Goal: Book appointment/travel/reservation

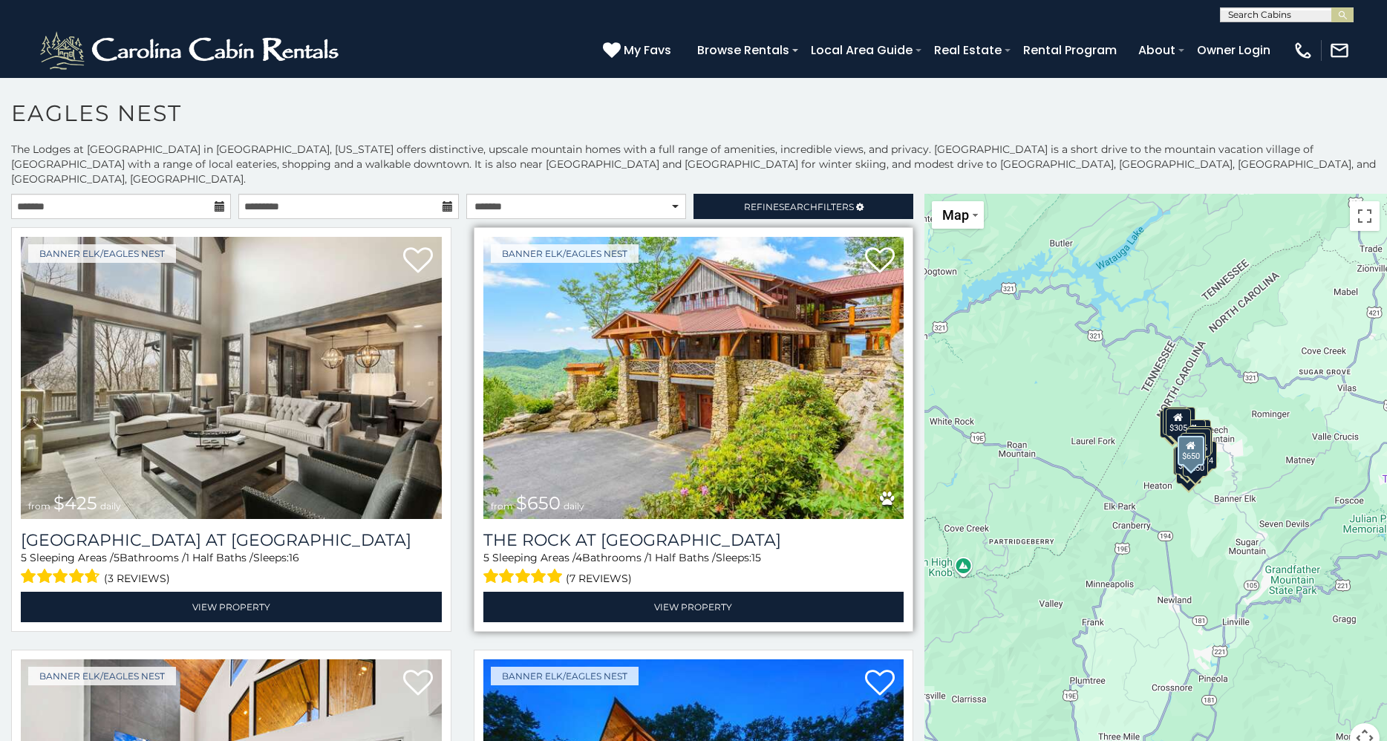
click at [691, 369] on img at bounding box center [694, 378] width 421 height 282
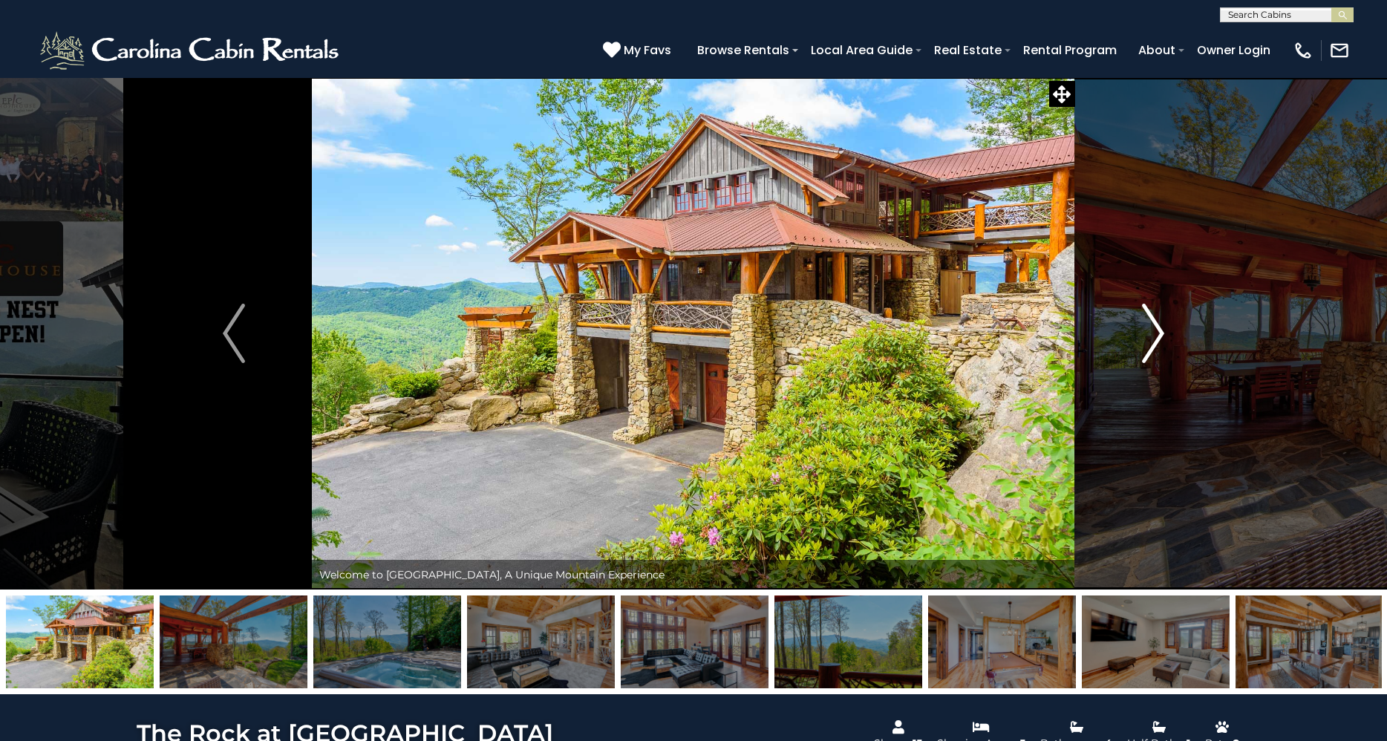
click at [1160, 341] on img "Next" at bounding box center [1153, 333] width 22 height 59
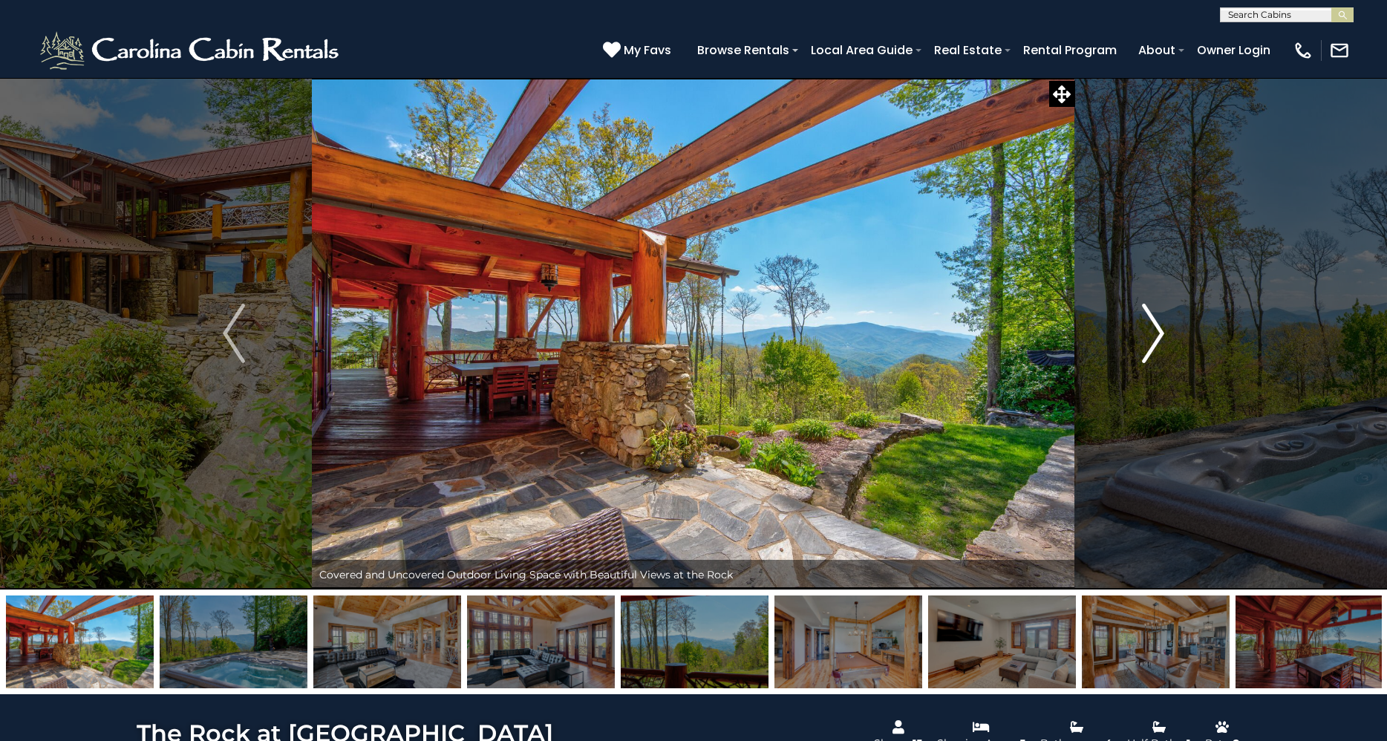
click at [1153, 340] on img "Next" at bounding box center [1153, 333] width 22 height 59
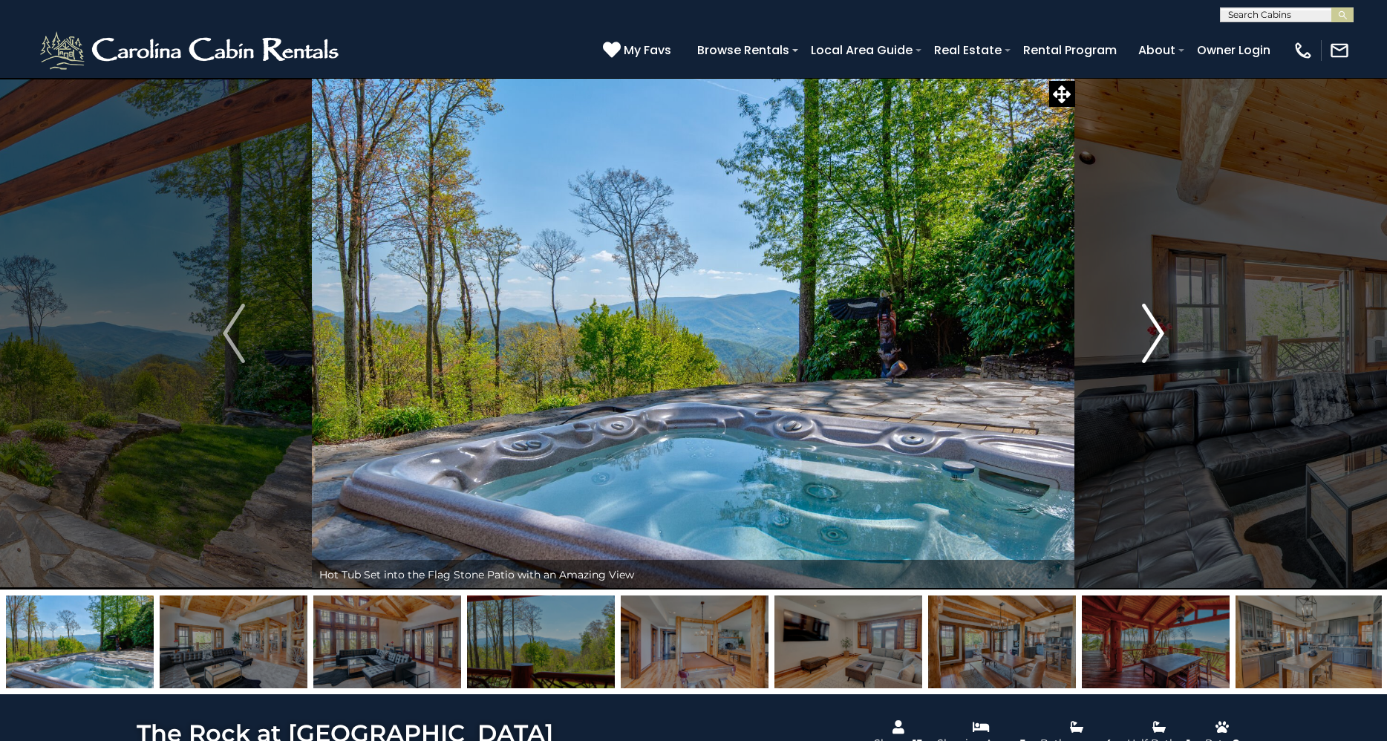
click at [1153, 340] on img "Next" at bounding box center [1153, 333] width 22 height 59
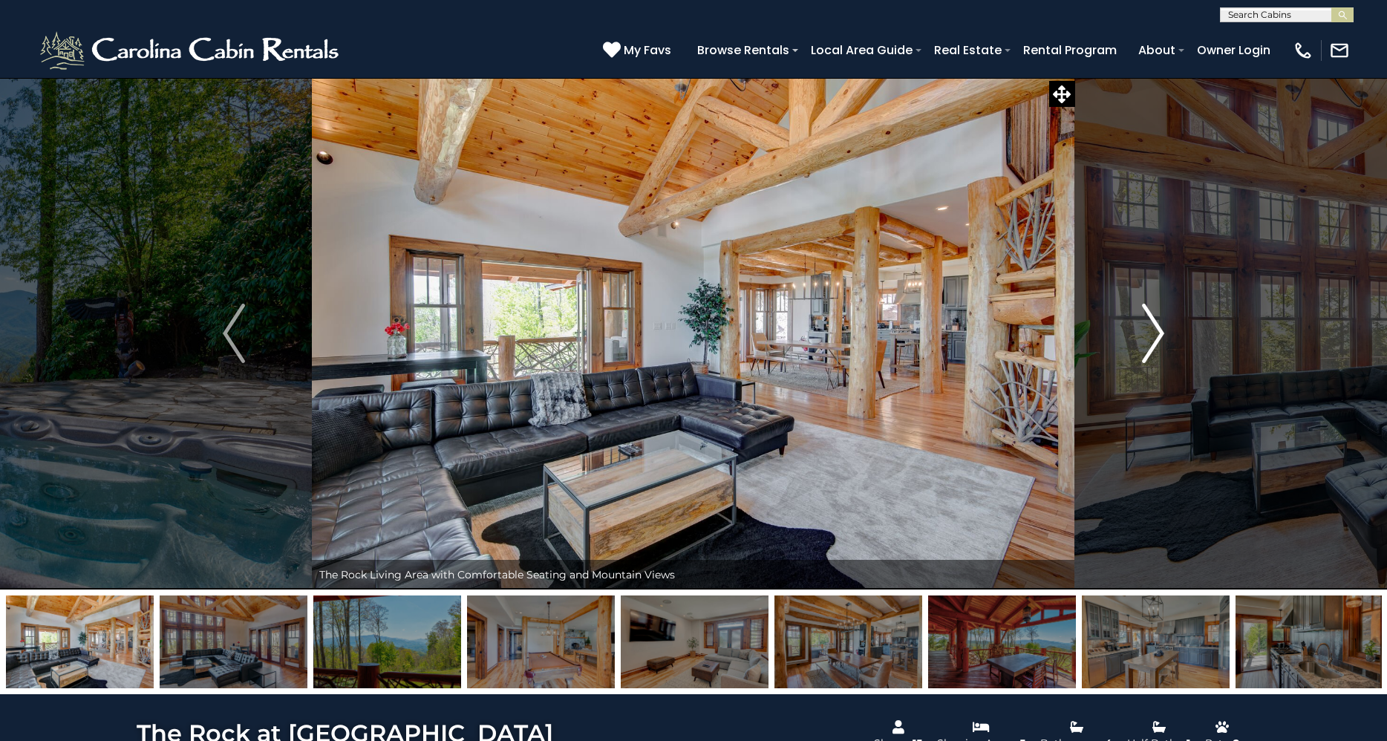
click at [1153, 340] on img "Next" at bounding box center [1153, 333] width 22 height 59
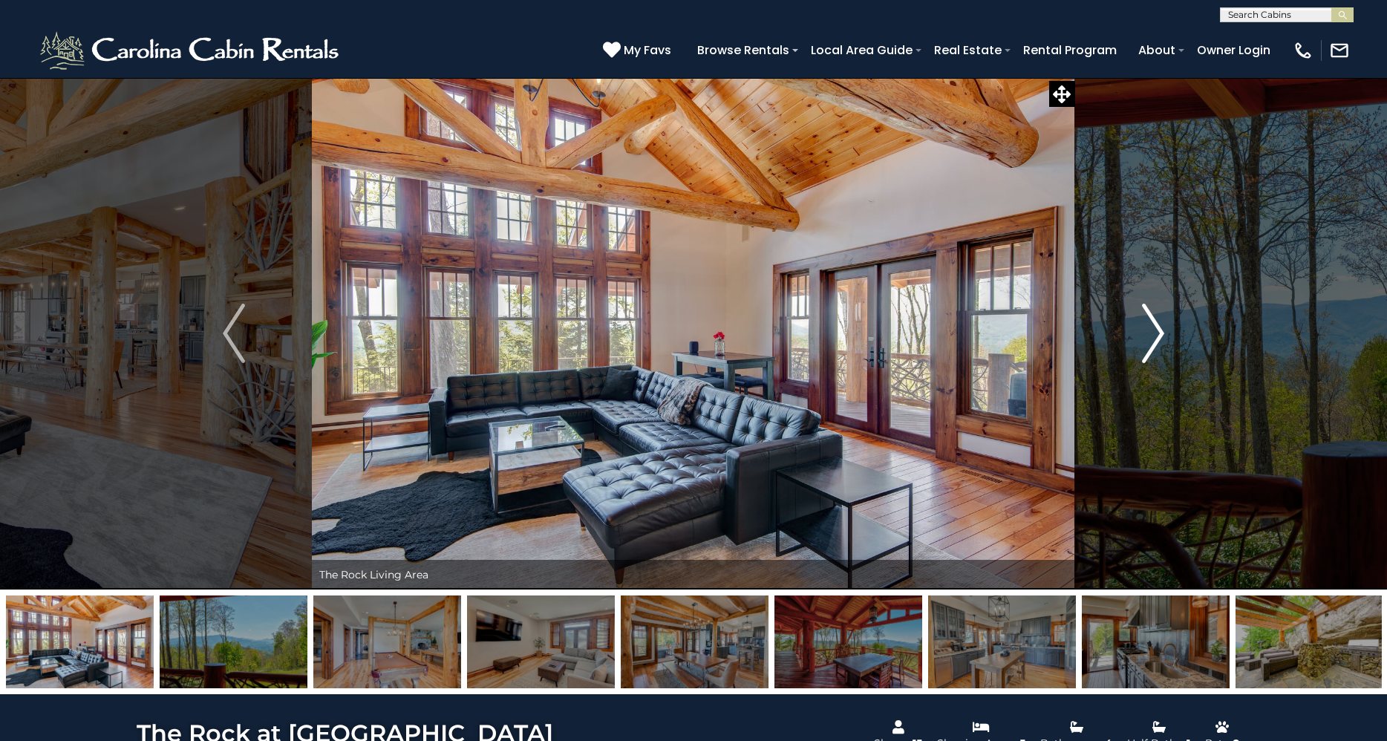
click at [1153, 340] on img "Next" at bounding box center [1153, 333] width 22 height 59
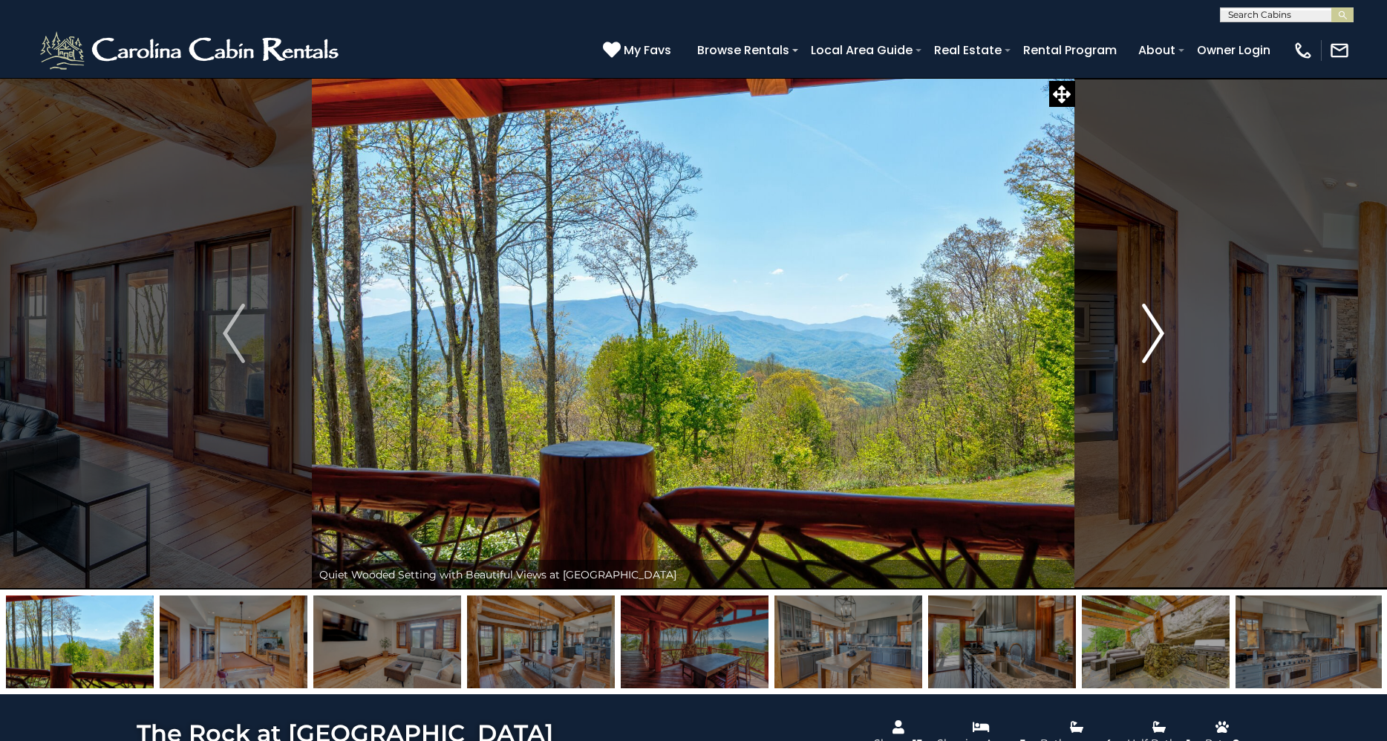
click at [1153, 340] on img "Next" at bounding box center [1153, 333] width 22 height 59
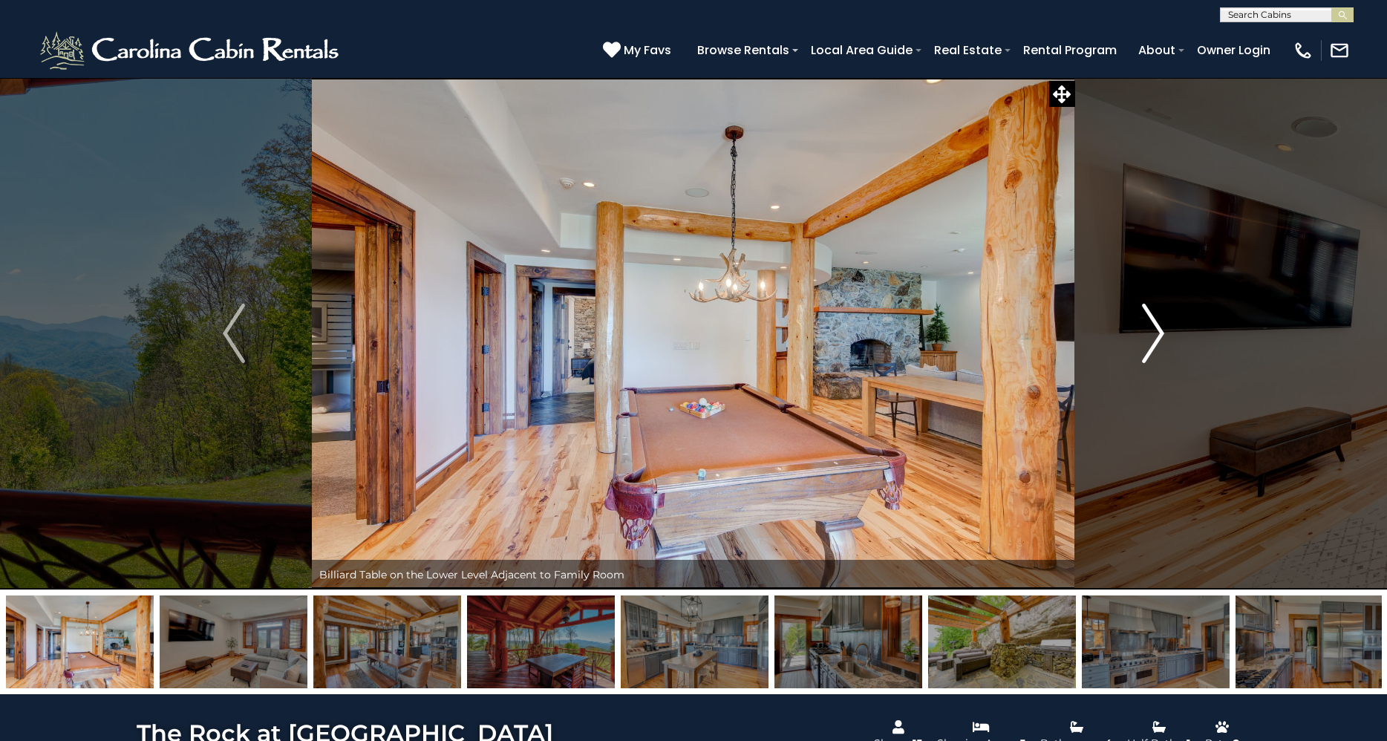
click at [1153, 340] on img "Next" at bounding box center [1153, 333] width 22 height 59
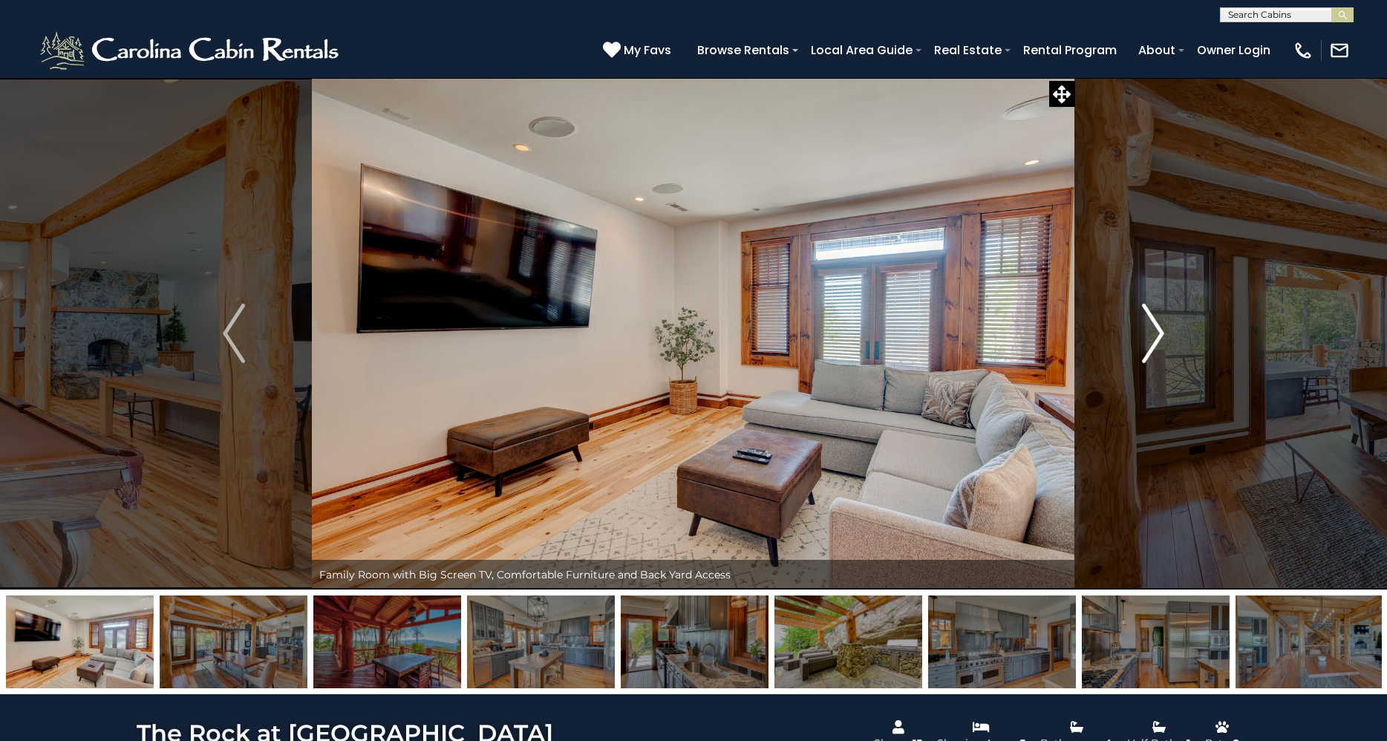
click at [1153, 340] on img "Next" at bounding box center [1153, 333] width 22 height 59
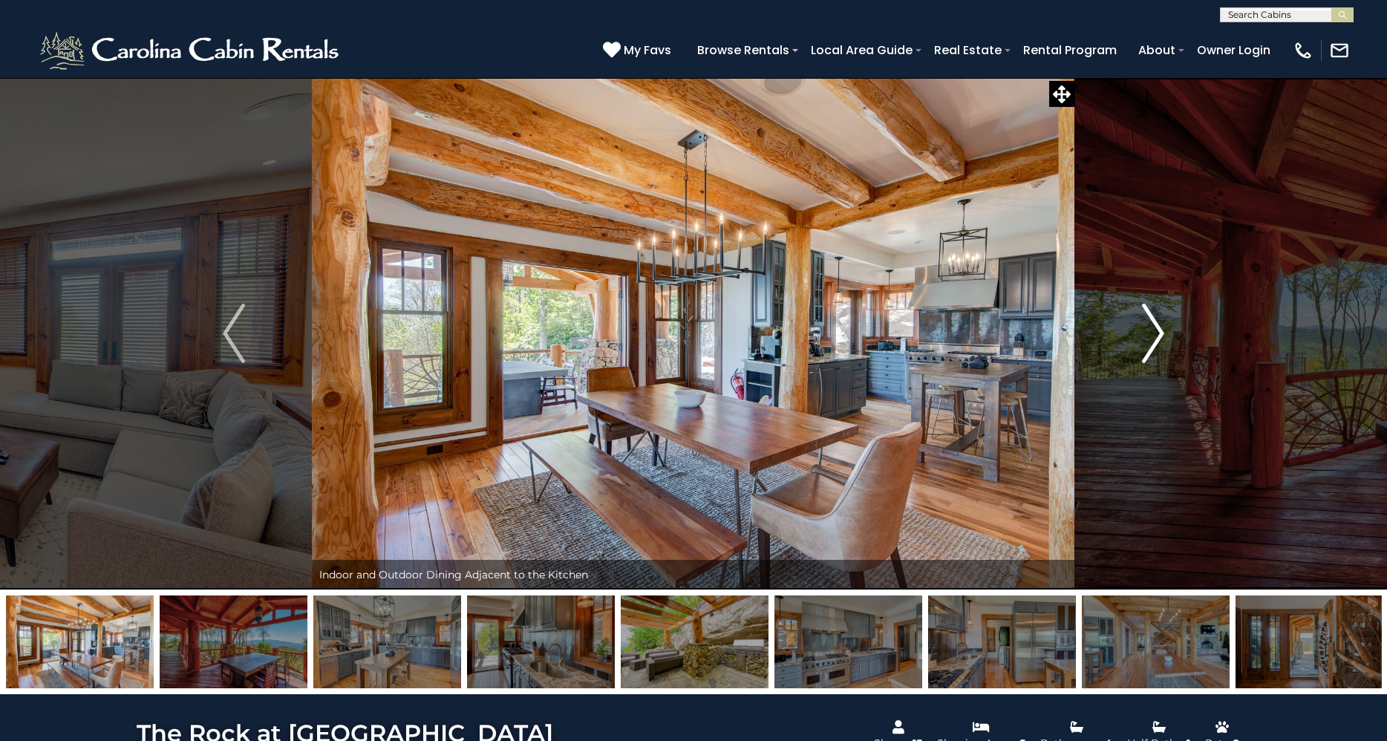
click at [1153, 340] on img "Next" at bounding box center [1153, 333] width 22 height 59
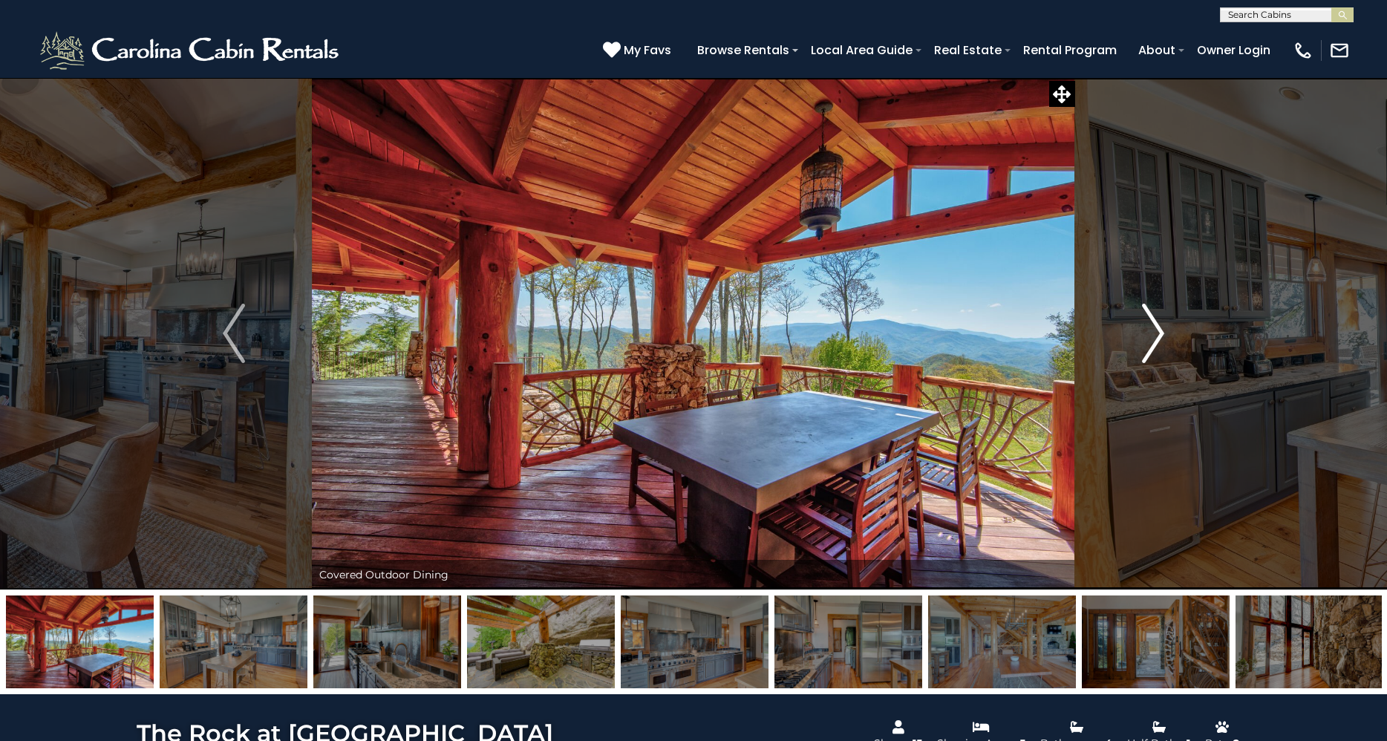
click at [1153, 340] on img "Next" at bounding box center [1153, 333] width 22 height 59
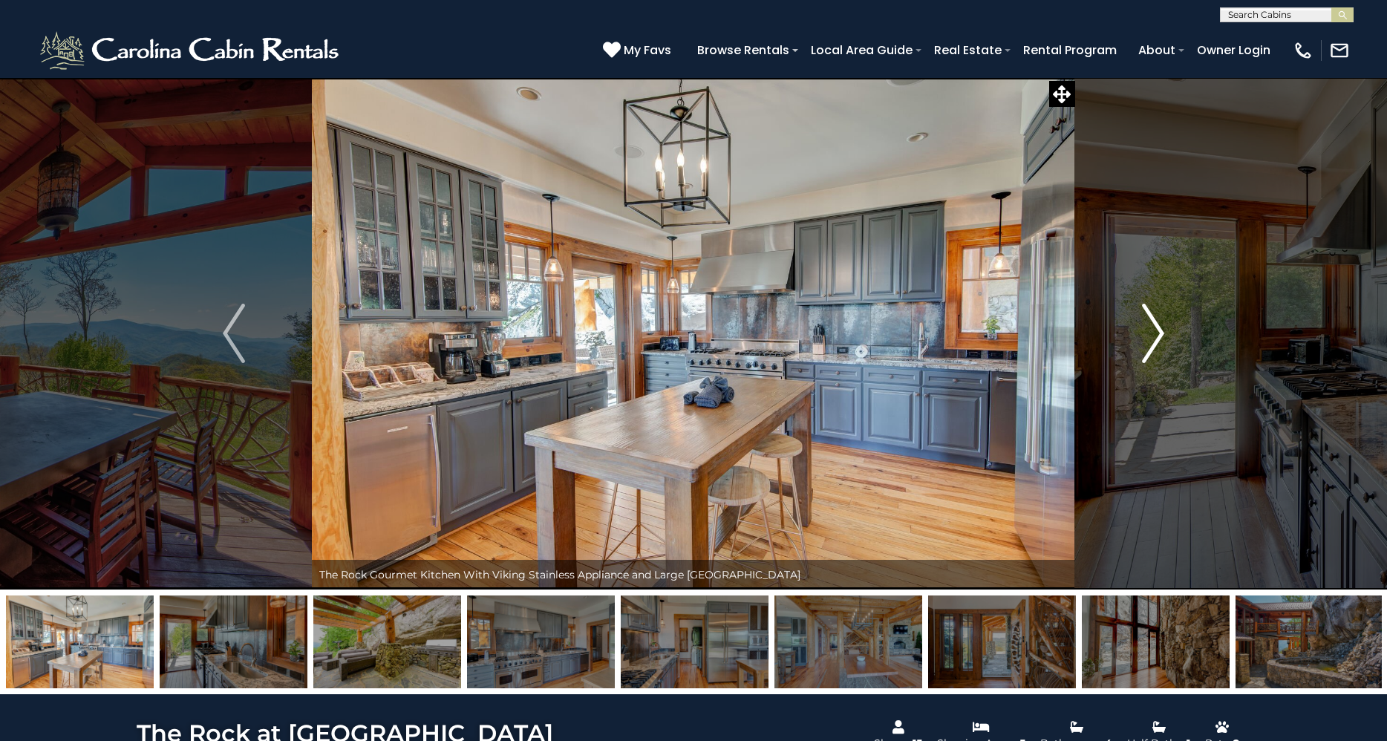
click at [1153, 340] on img "Next" at bounding box center [1153, 333] width 22 height 59
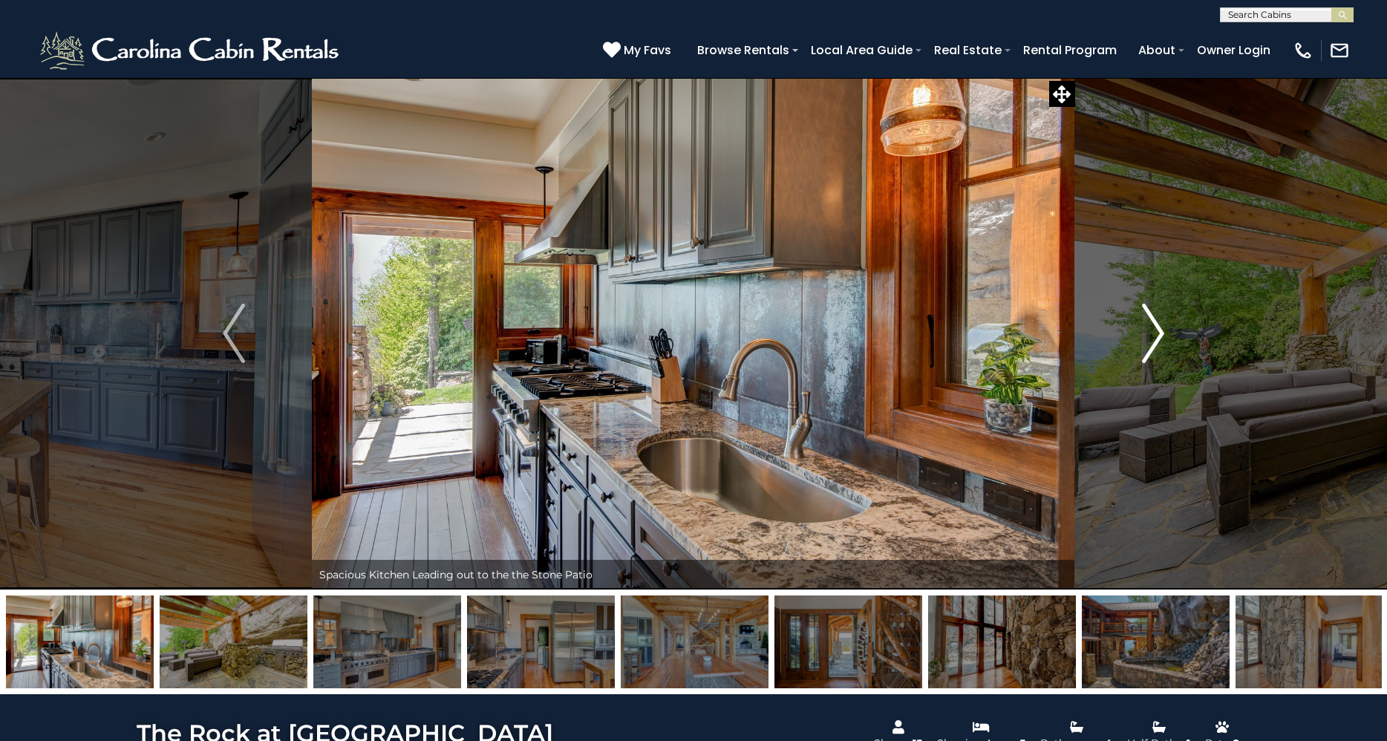
click at [1153, 340] on img "Next" at bounding box center [1153, 333] width 22 height 59
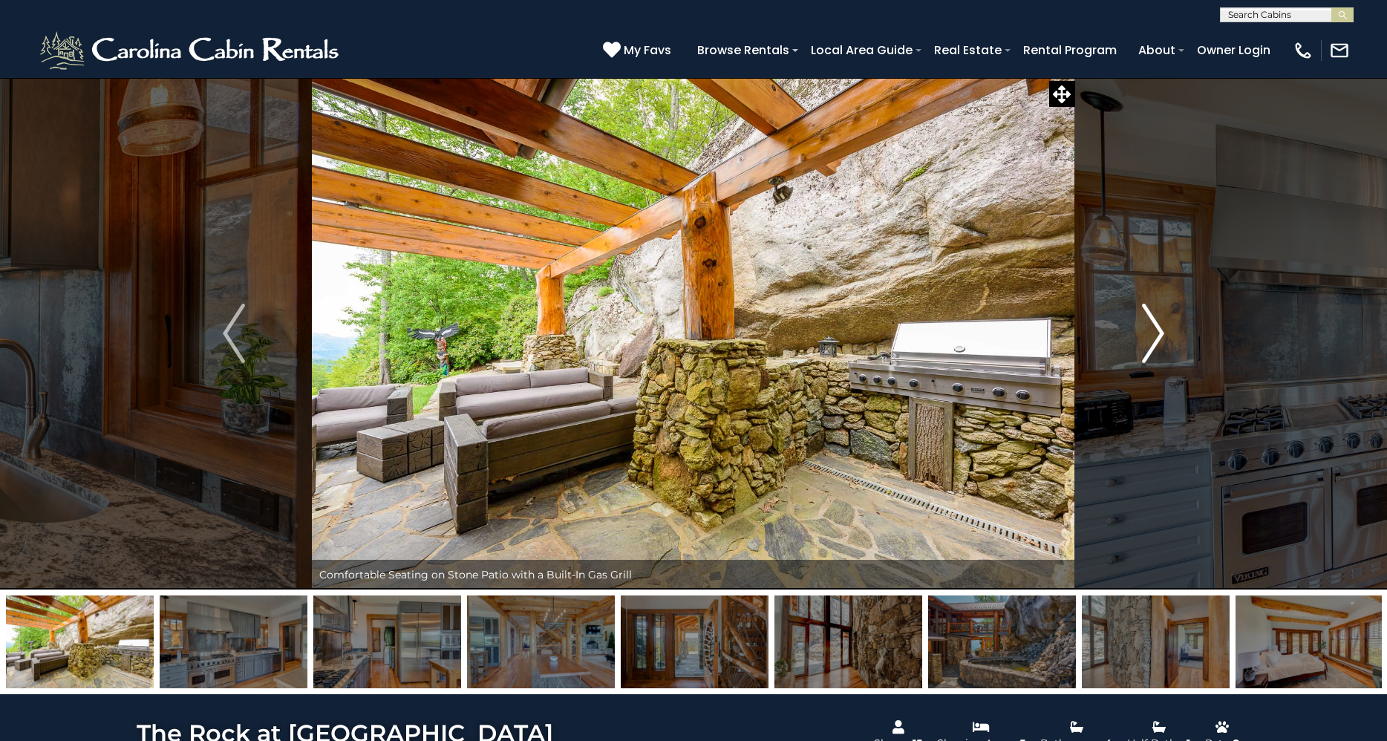
click at [1153, 340] on img "Next" at bounding box center [1153, 333] width 22 height 59
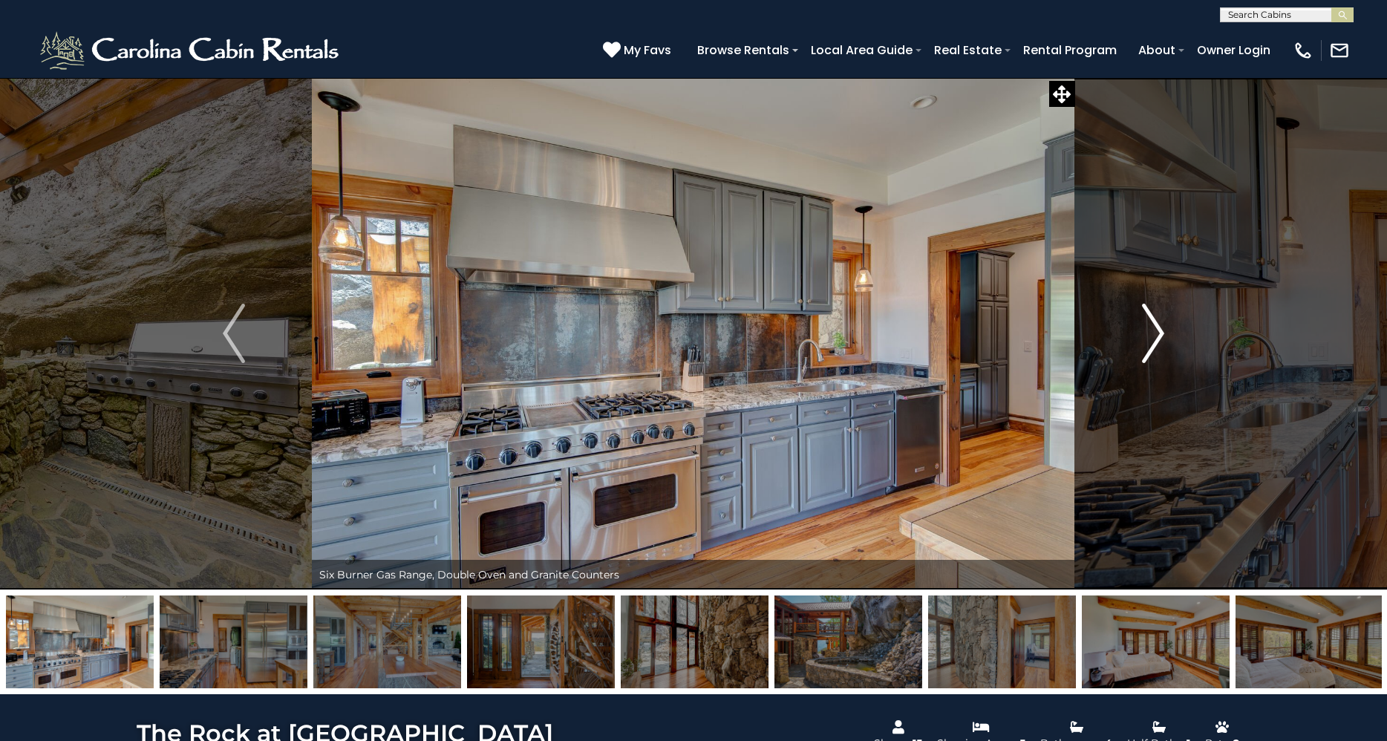
click at [1153, 340] on img "Next" at bounding box center [1153, 333] width 22 height 59
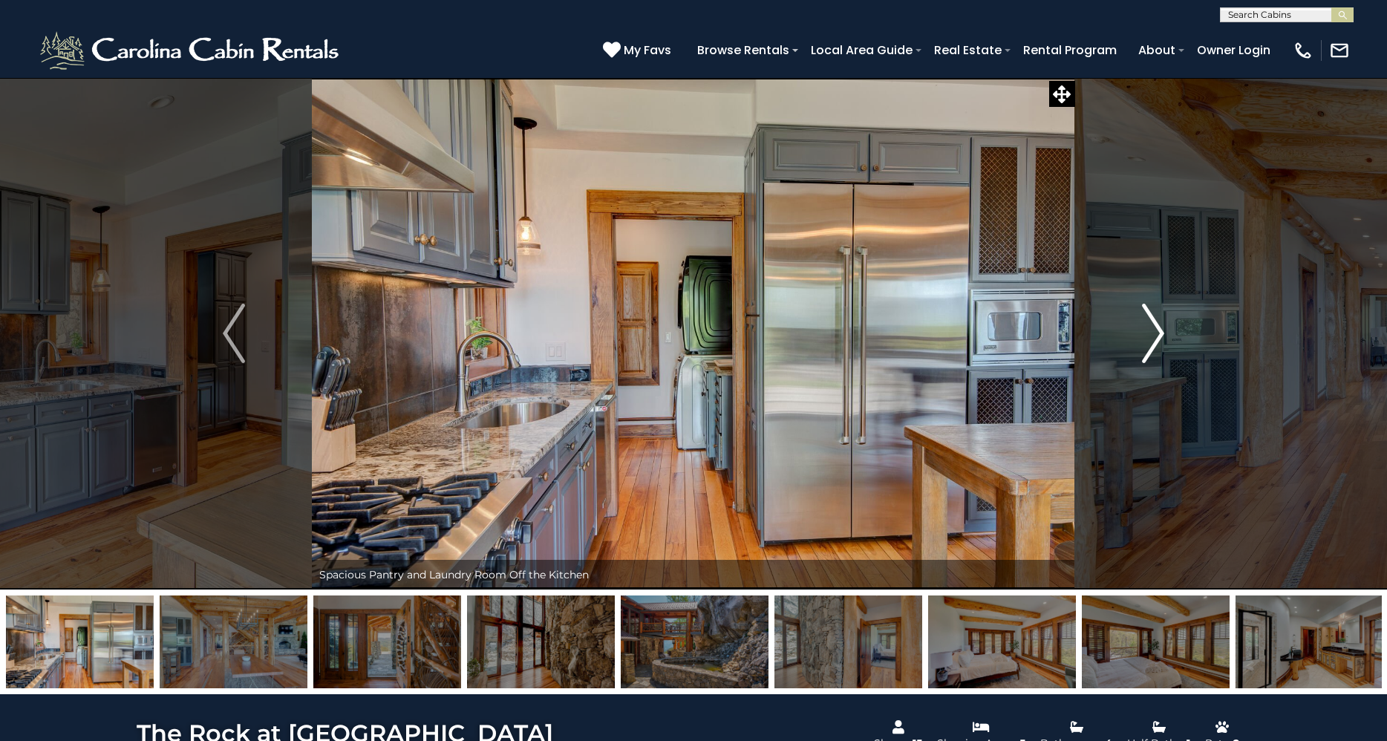
click at [1153, 340] on img "Next" at bounding box center [1153, 333] width 22 height 59
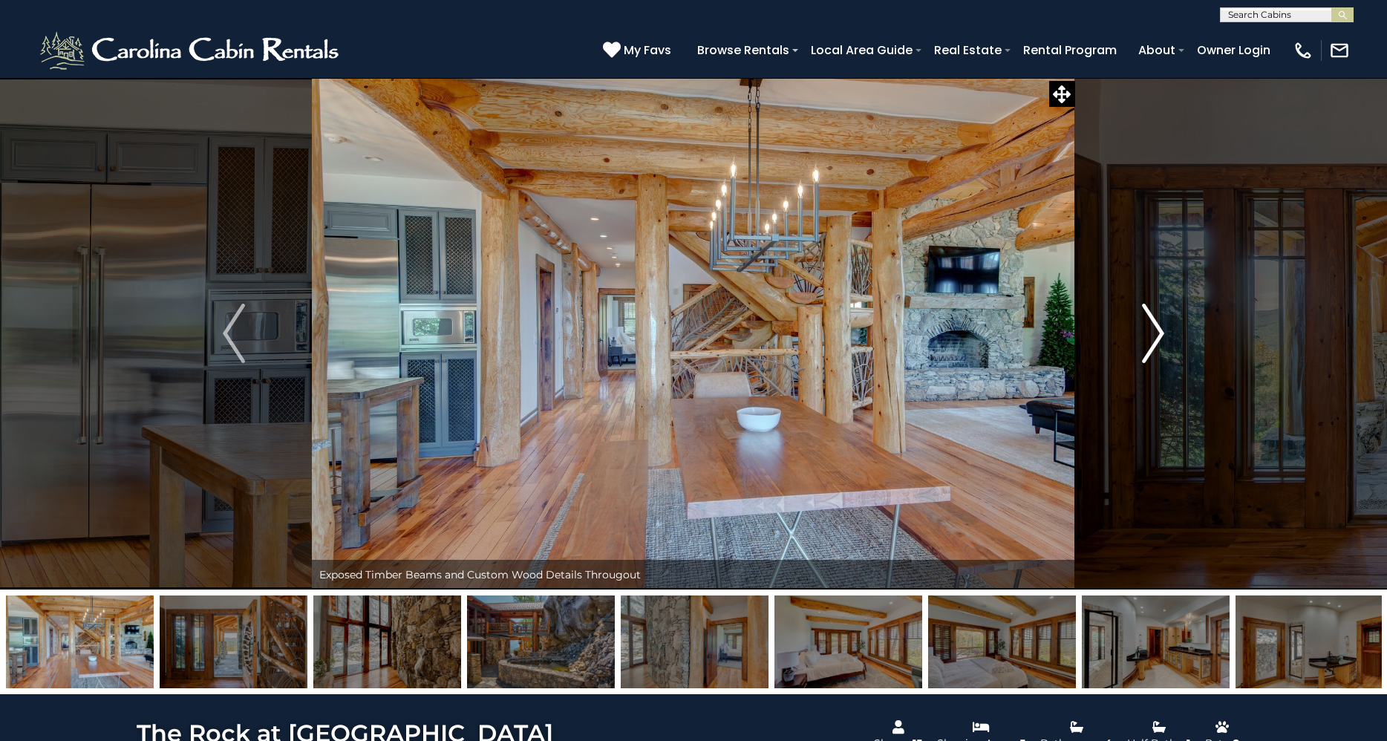
click at [1153, 340] on img "Next" at bounding box center [1153, 333] width 22 height 59
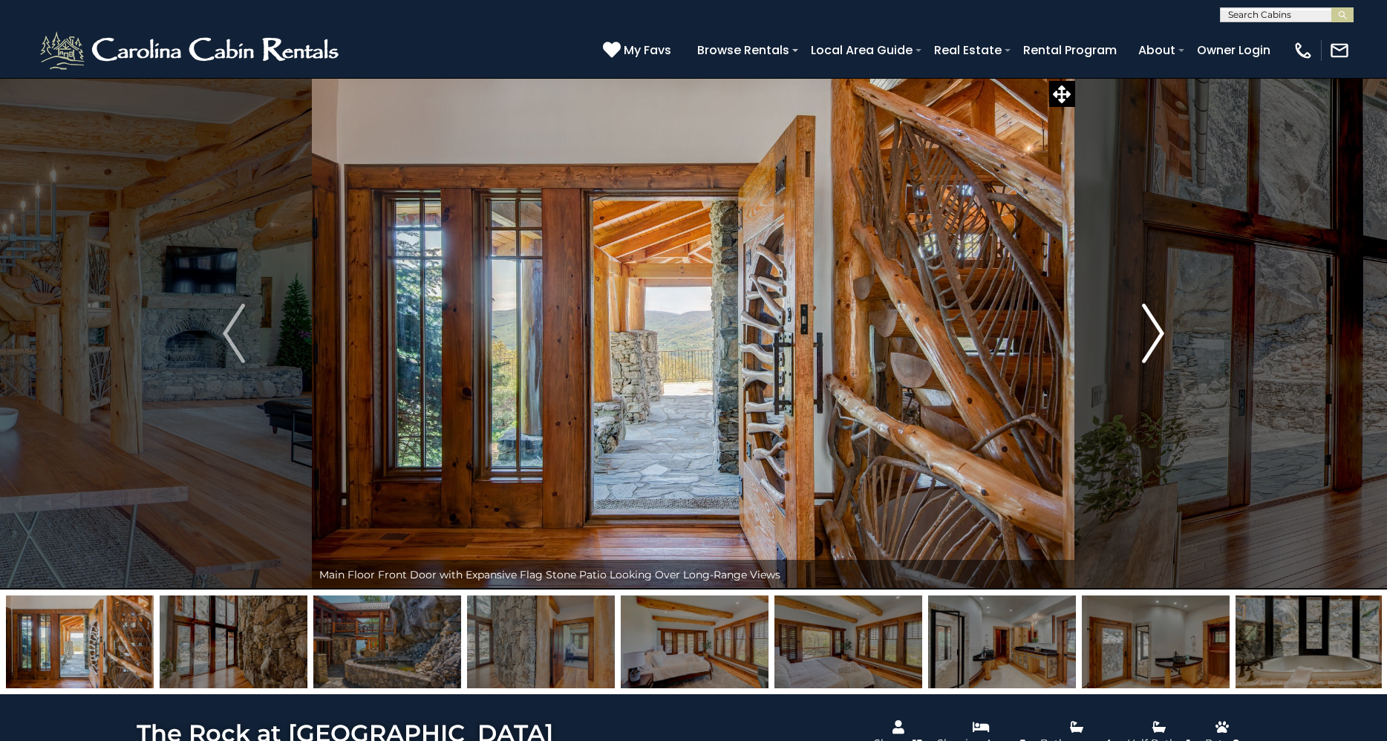
click at [1153, 340] on img "Next" at bounding box center [1153, 333] width 22 height 59
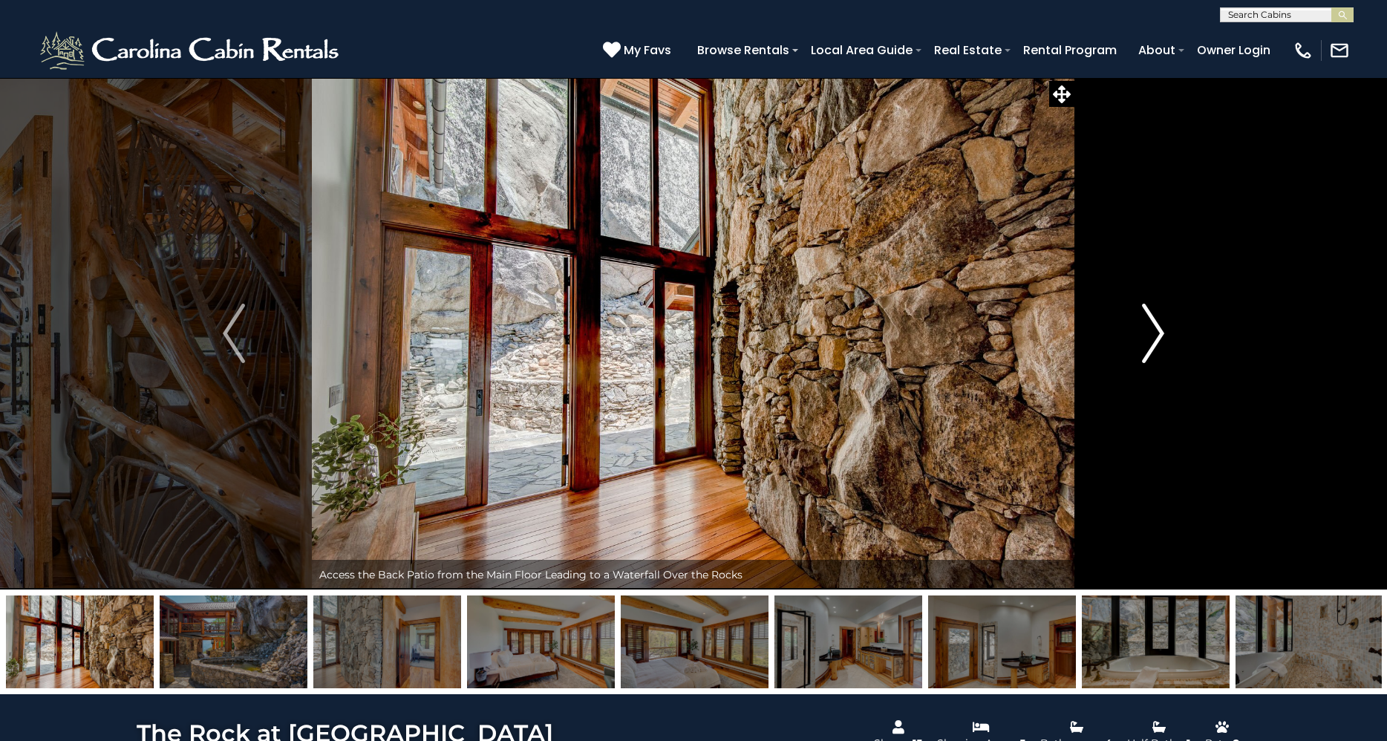
click at [1153, 340] on img "Next" at bounding box center [1153, 333] width 22 height 59
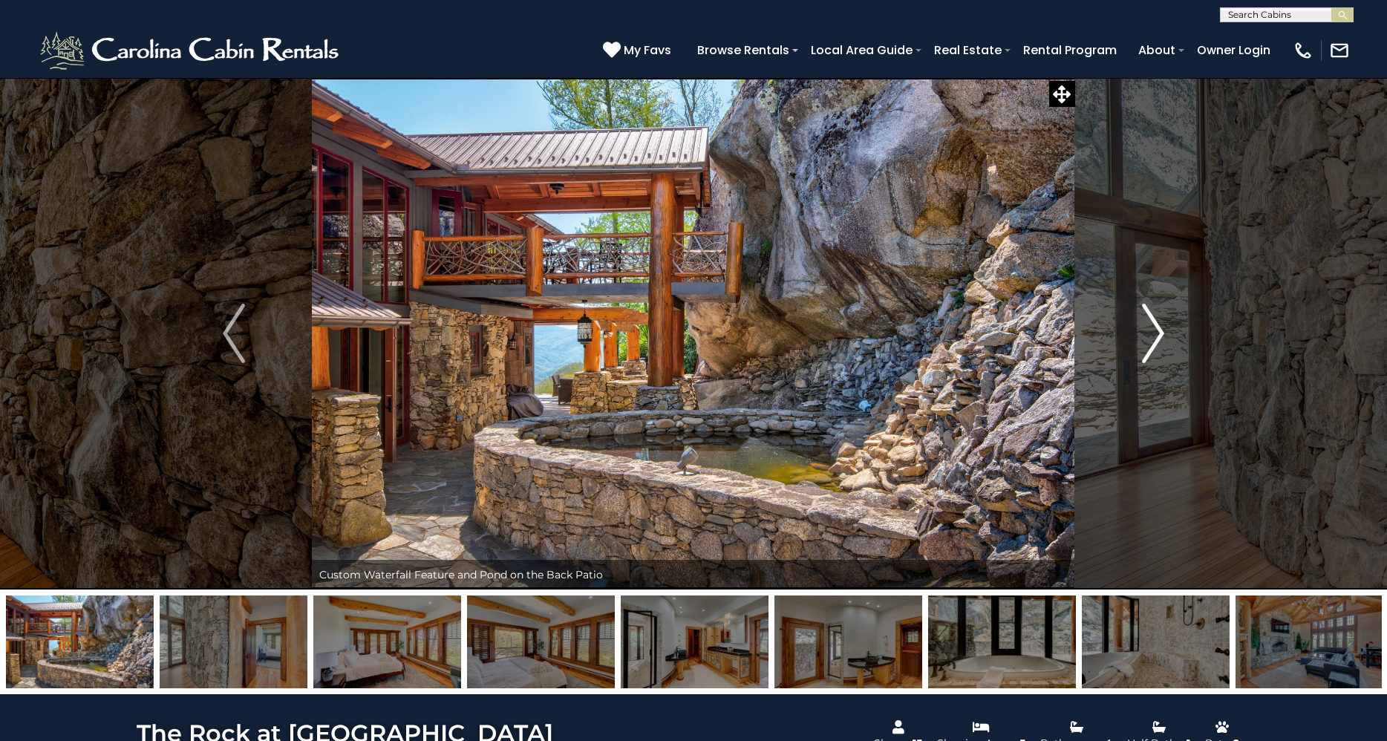
click at [1153, 340] on img "Next" at bounding box center [1153, 333] width 22 height 59
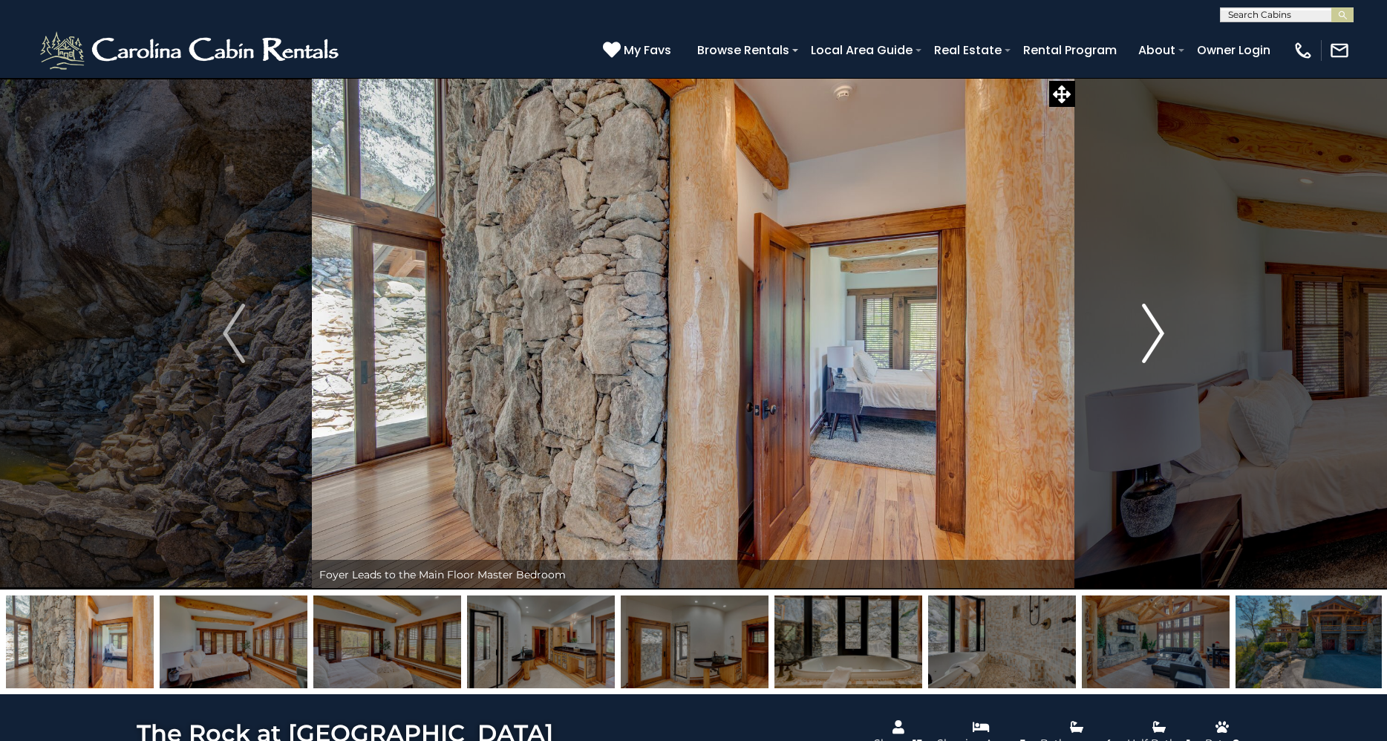
click at [1153, 340] on img "Next" at bounding box center [1153, 333] width 22 height 59
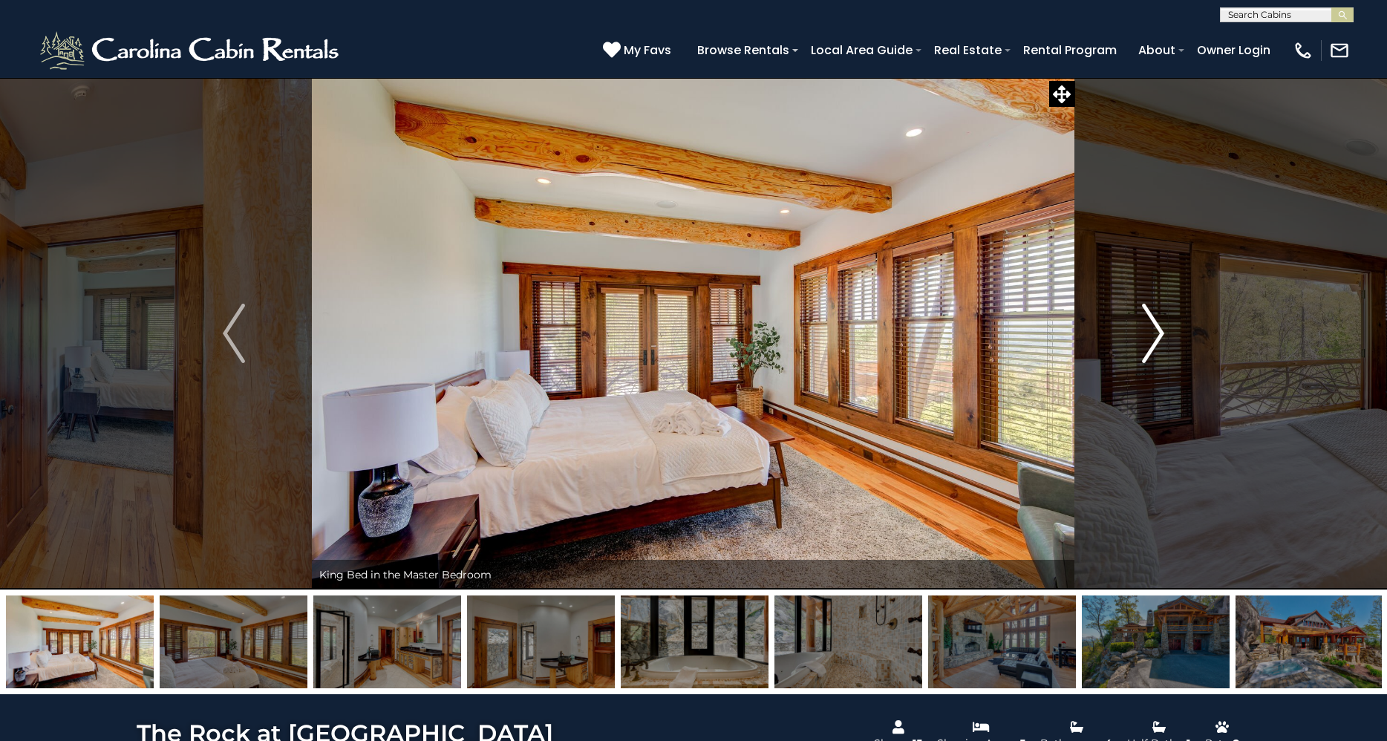
click at [1153, 340] on img "Next" at bounding box center [1153, 333] width 22 height 59
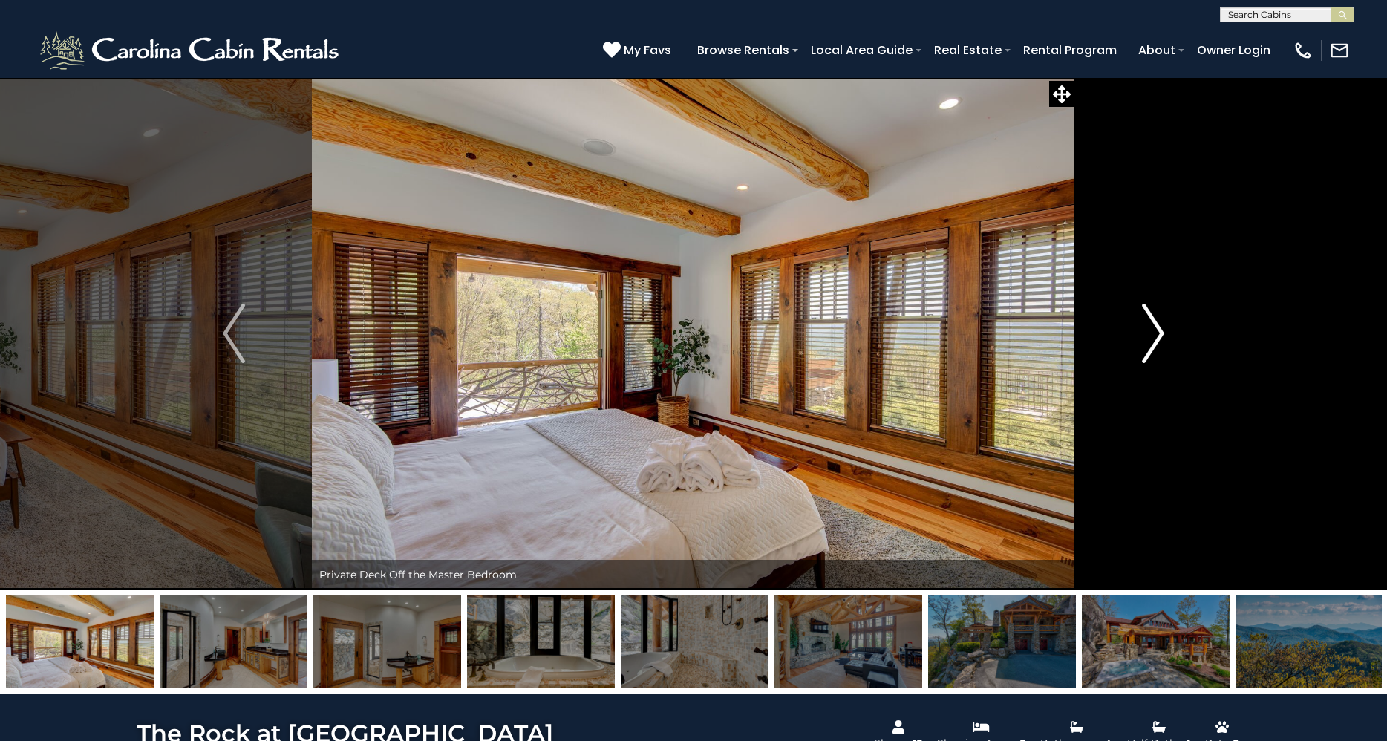
click at [1153, 340] on img "Next" at bounding box center [1153, 333] width 22 height 59
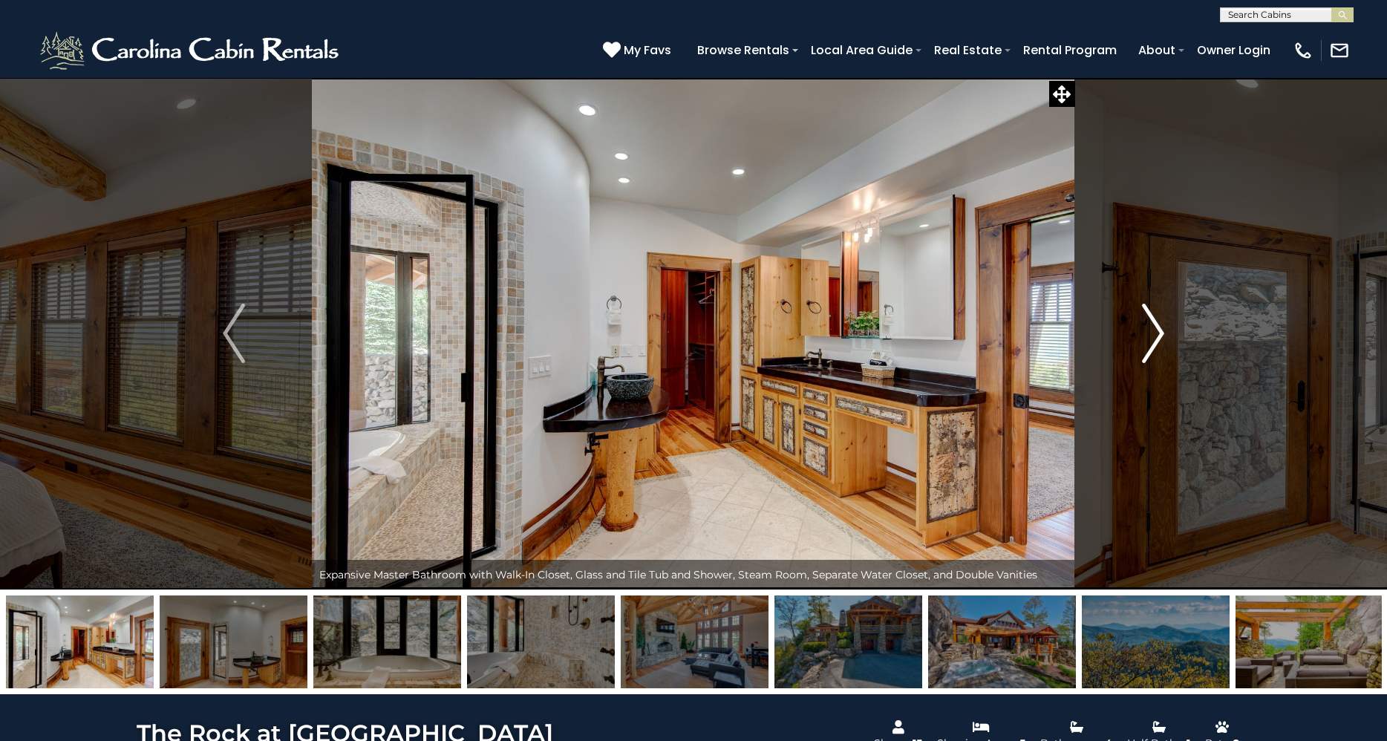
click at [1153, 340] on img "Next" at bounding box center [1153, 333] width 22 height 59
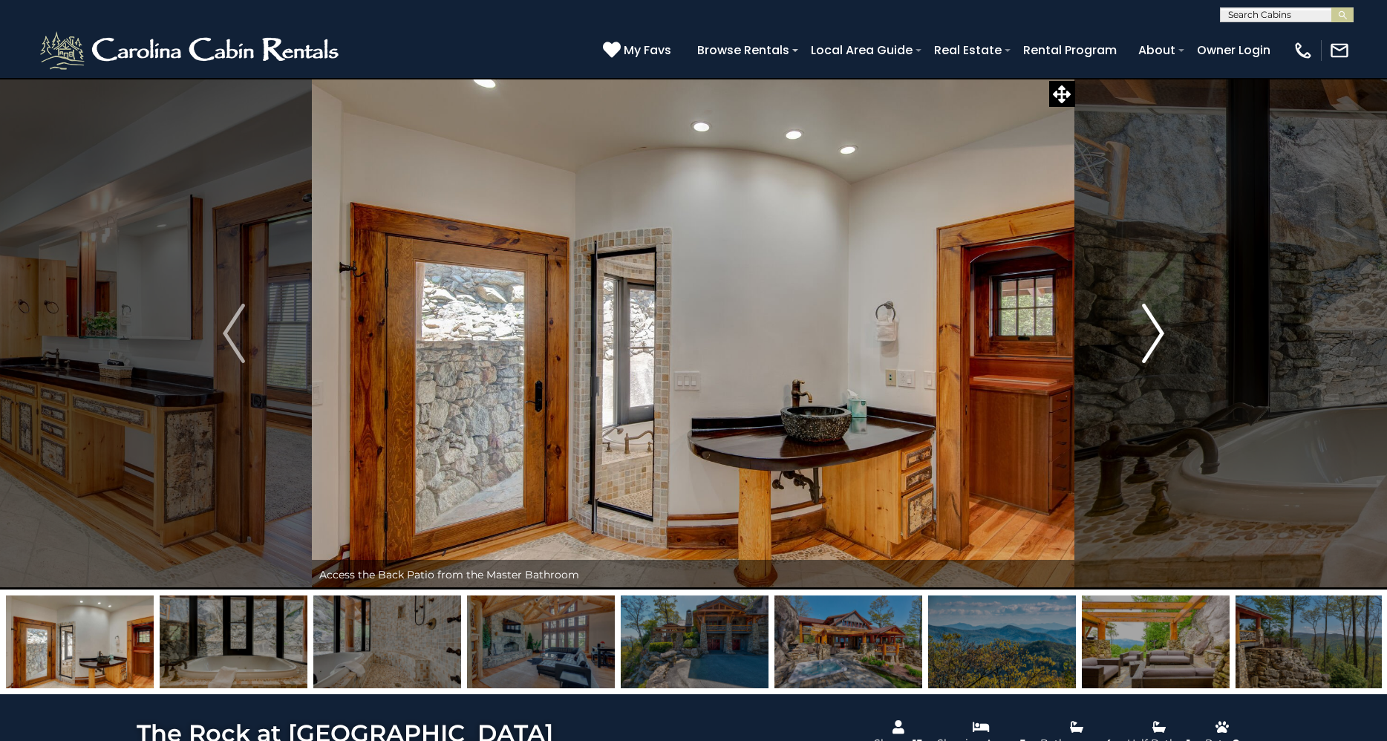
click at [1153, 340] on img "Next" at bounding box center [1153, 333] width 22 height 59
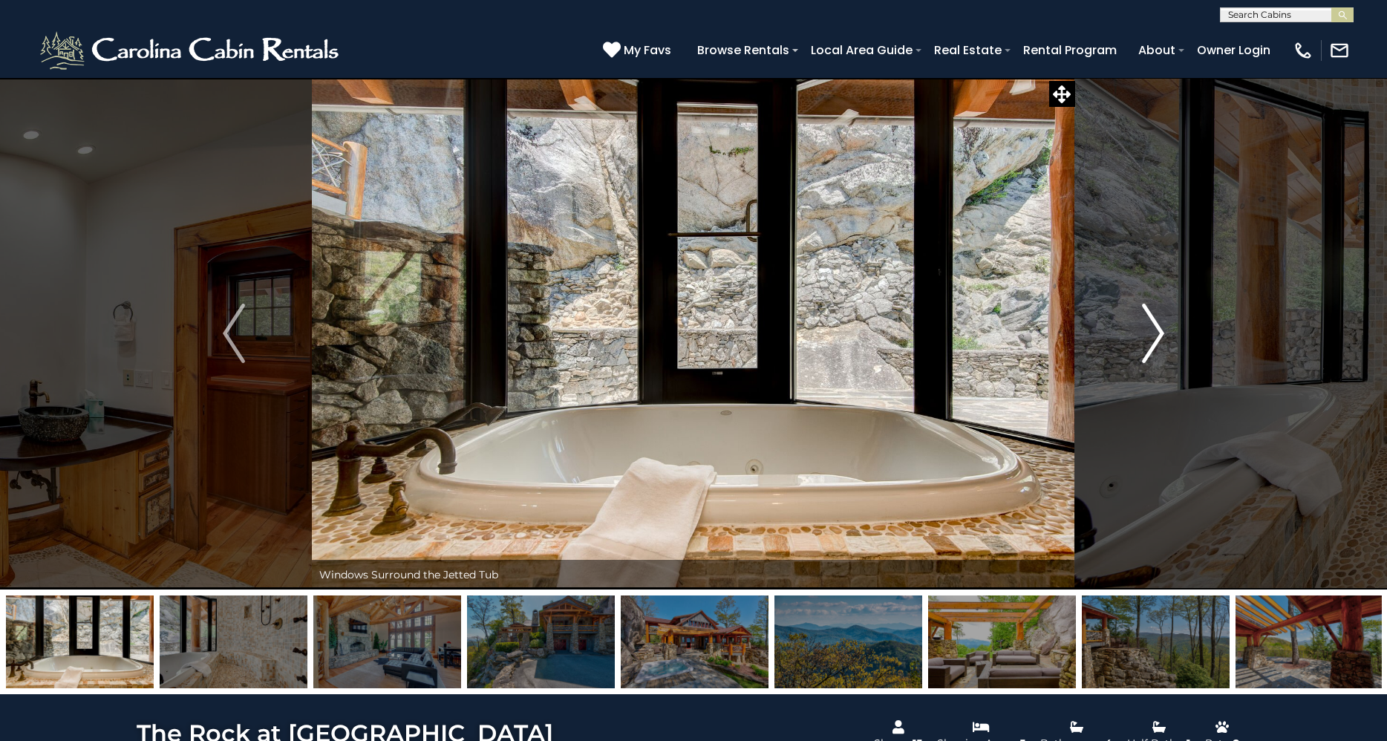
click at [1153, 340] on img "Next" at bounding box center [1153, 333] width 22 height 59
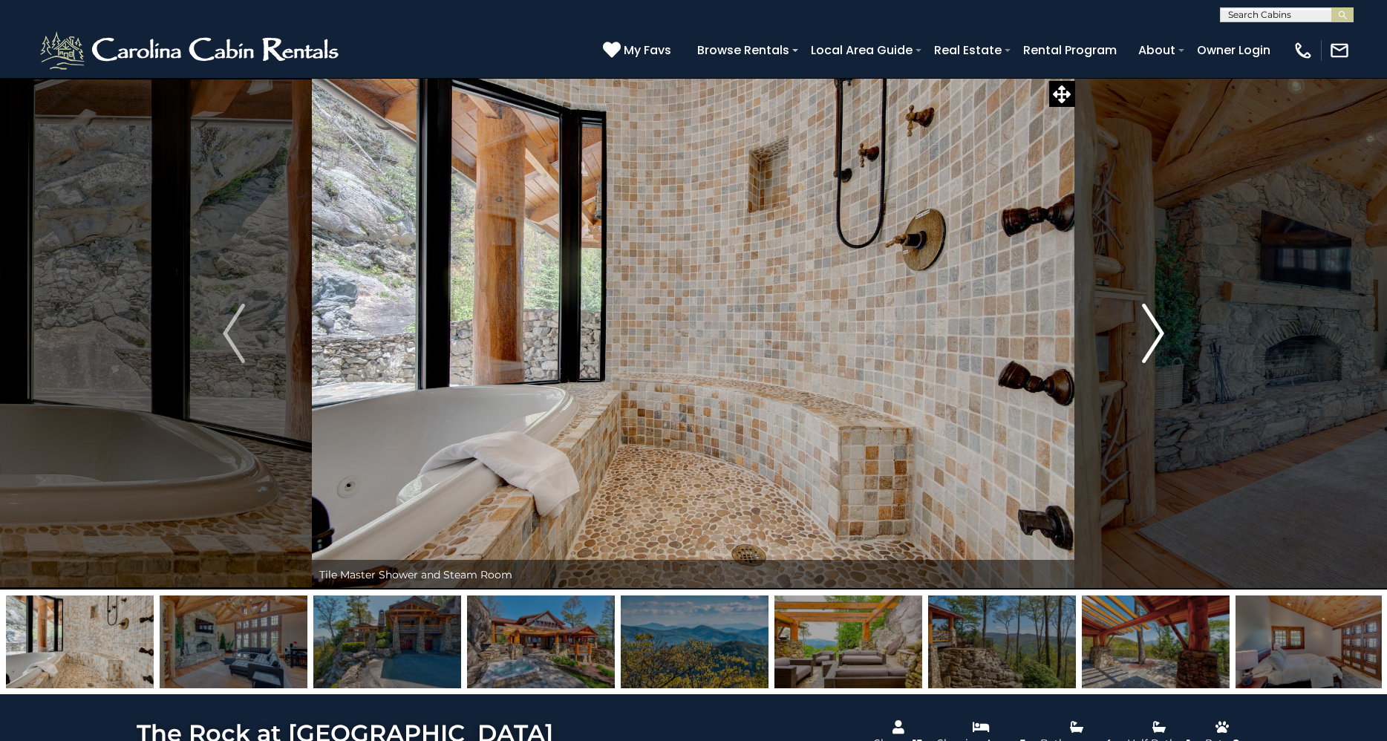
click at [1153, 340] on img "Next" at bounding box center [1153, 333] width 22 height 59
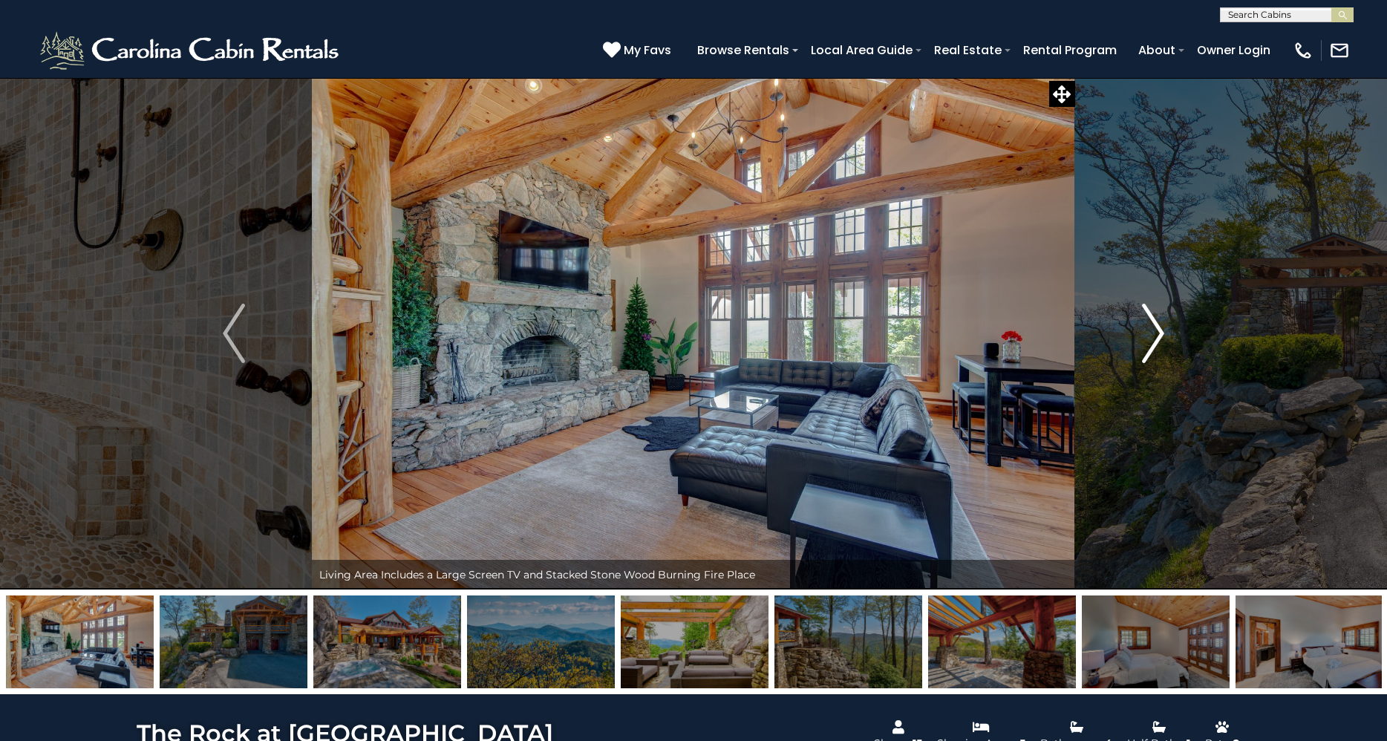
click at [1153, 340] on img "Next" at bounding box center [1153, 333] width 22 height 59
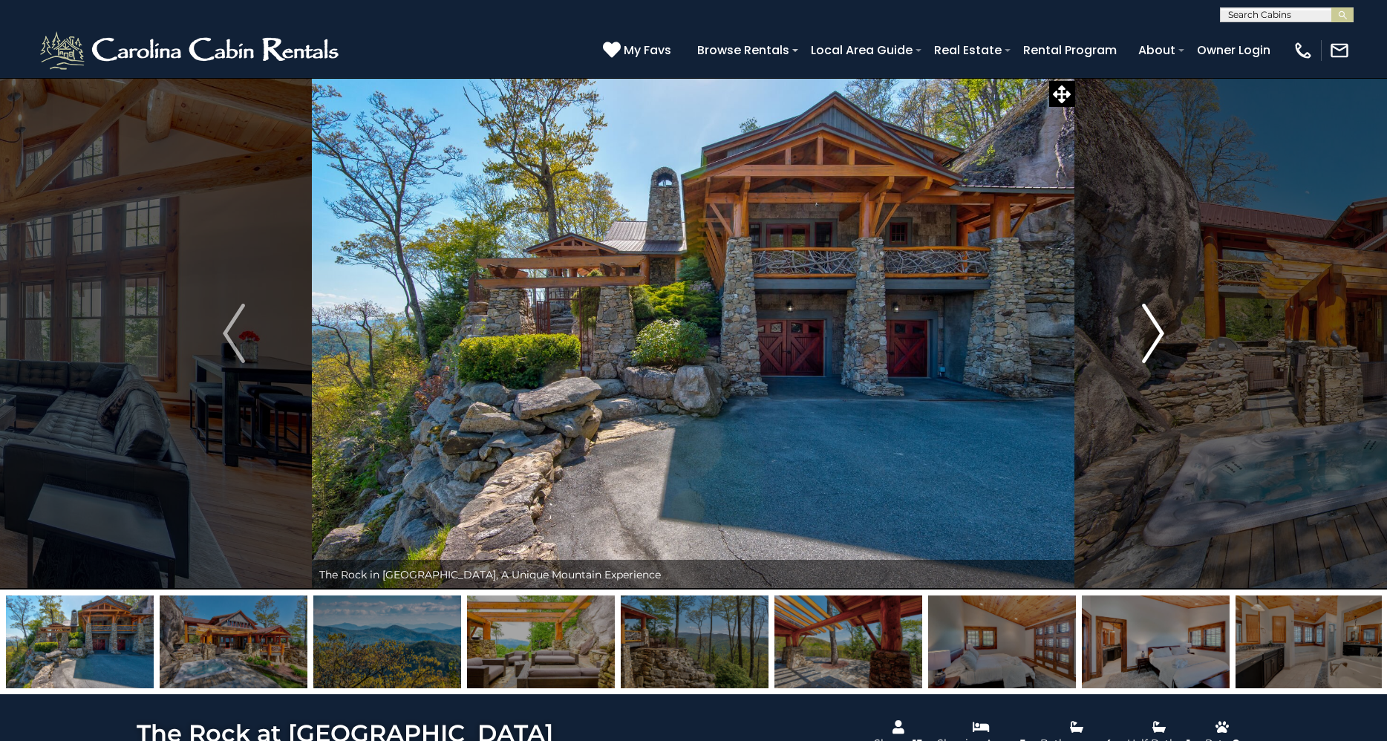
click at [1153, 340] on img "Next" at bounding box center [1153, 333] width 22 height 59
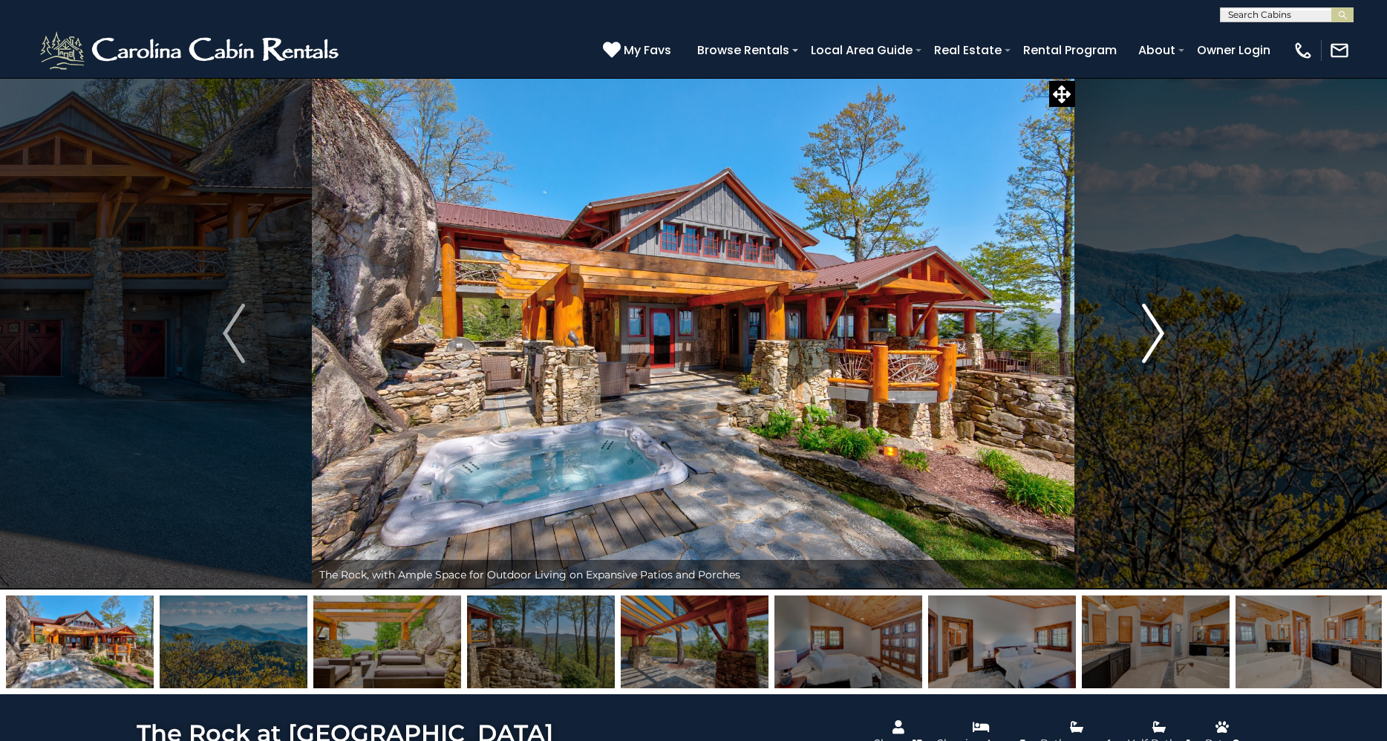
click at [1153, 340] on img "Next" at bounding box center [1153, 333] width 22 height 59
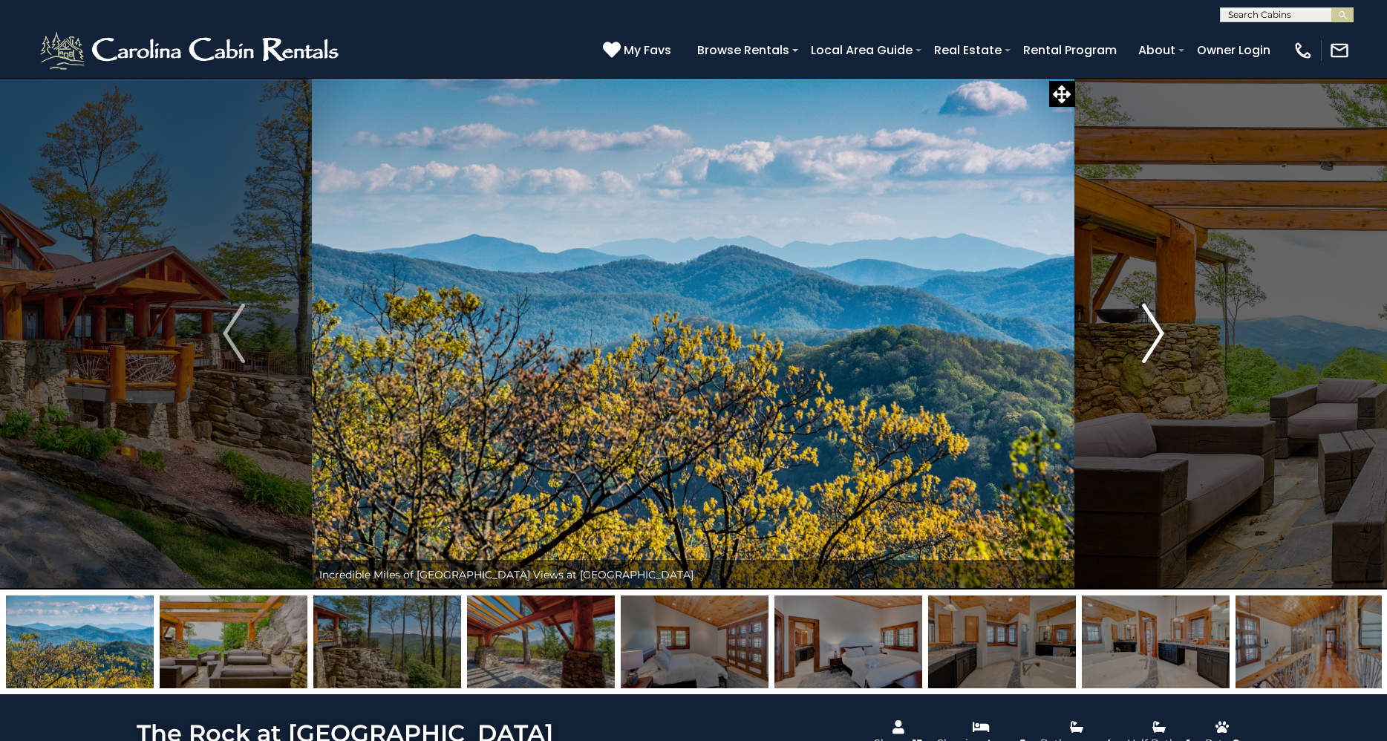
click at [1153, 340] on img "Next" at bounding box center [1153, 333] width 22 height 59
